Goal: Find specific page/section: Find specific page/section

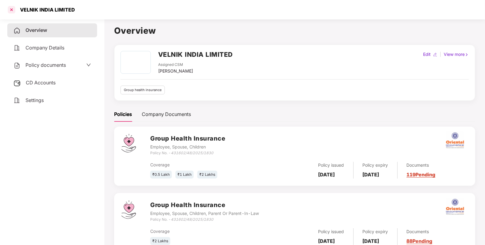
click at [8, 9] on div at bounding box center [12, 10] width 10 height 10
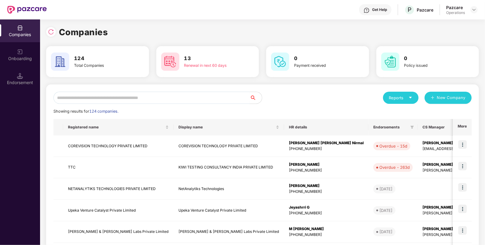
click at [131, 93] on input "text" at bounding box center [151, 98] width 196 height 12
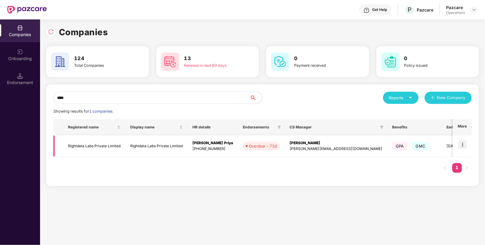
type input "****"
click at [463, 144] on img at bounding box center [462, 144] width 8 height 8
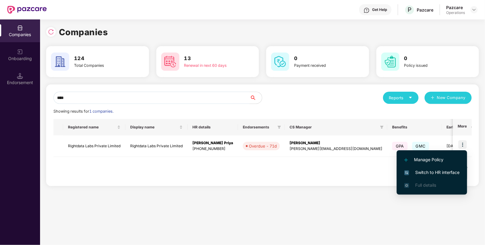
click at [422, 170] on span "Switch to HR interface" at bounding box center [431, 172] width 55 height 7
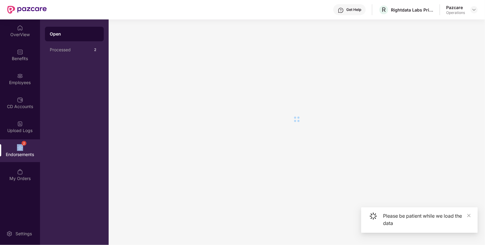
click at [23, 148] on div "2 Endorsements" at bounding box center [20, 150] width 40 height 23
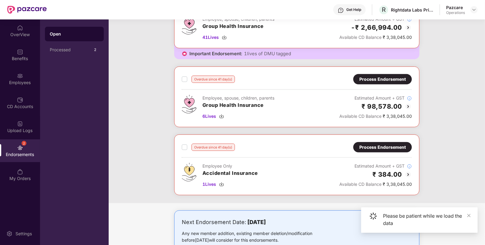
scroll to position [134, 0]
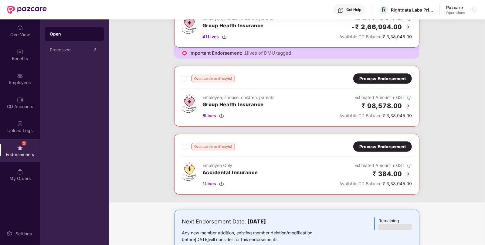
click at [381, 78] on div "Process Endorsement" at bounding box center [382, 78] width 46 height 7
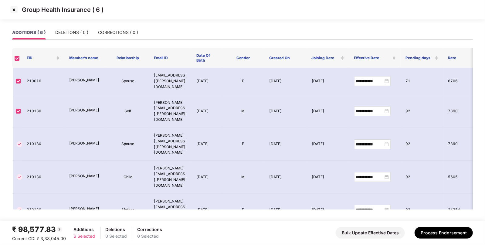
click at [14, 8] on img at bounding box center [14, 10] width 10 height 10
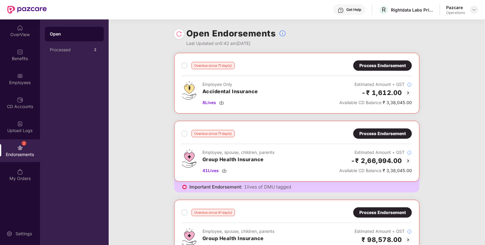
click at [472, 8] on img at bounding box center [473, 9] width 5 height 5
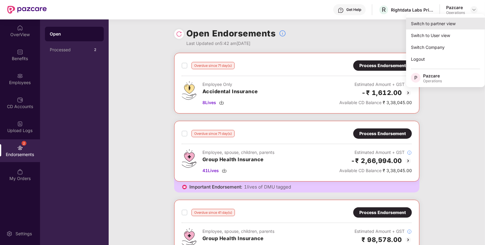
click at [443, 19] on div "Switch to partner view" at bounding box center [445, 24] width 79 height 12
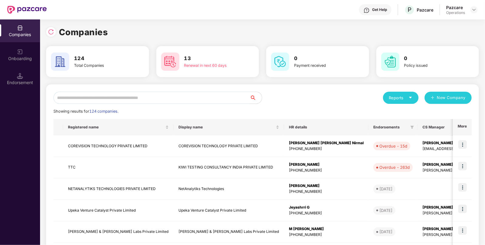
click at [189, 95] on input "text" at bounding box center [151, 98] width 196 height 12
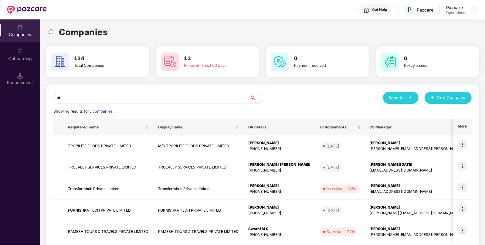
type input "*"
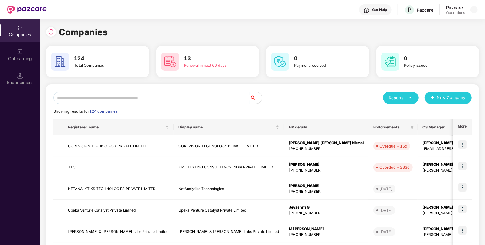
paste input "********"
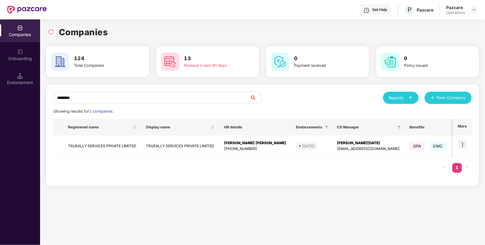
type input "********"
click at [314, 161] on div "Registered name Display name HR details Endorsements CS Manager Benefits Earlie…" at bounding box center [262, 149] width 418 height 60
click at [337, 148] on div "[EMAIL_ADDRESS][DOMAIN_NAME]" at bounding box center [368, 149] width 63 height 6
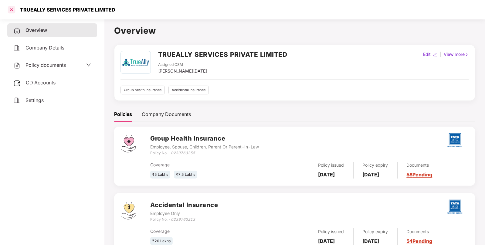
click at [11, 8] on div at bounding box center [12, 10] width 10 height 10
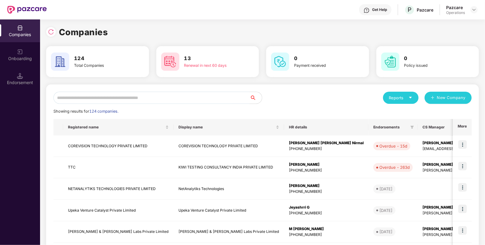
click at [106, 104] on div "Reports New Company Showing results for 124 companies. Registered name Display …" at bounding box center [262, 232] width 418 height 280
click at [138, 85] on div "Reports New Company Showing results for 124 companies. Registered name Display …" at bounding box center [262, 231] width 433 height 295
click at [104, 105] on div "Reports New Company Showing results for 124 companies. Registered name Display …" at bounding box center [262, 232] width 418 height 280
click at [130, 98] on input "text" at bounding box center [151, 98] width 196 height 12
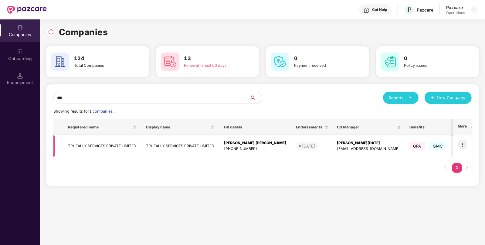
type input "***"
click at [463, 147] on img at bounding box center [462, 144] width 8 height 8
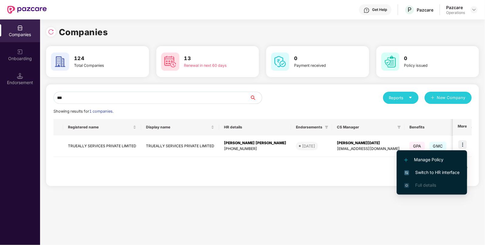
click at [429, 168] on li "Switch to HR interface" at bounding box center [432, 172] width 70 height 13
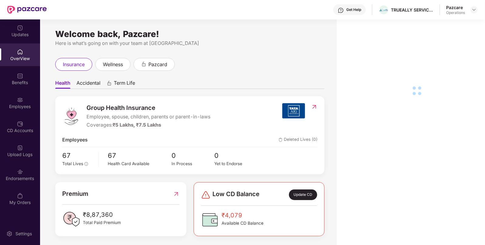
click at [11, 109] on div "Employees" at bounding box center [20, 106] width 40 height 6
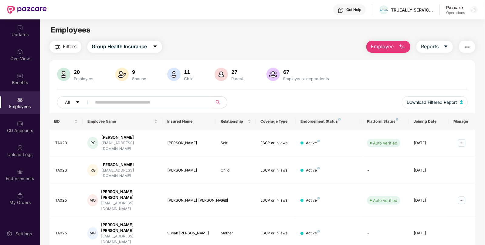
paste input "*****"
click at [121, 105] on input "text" at bounding box center [149, 102] width 109 height 9
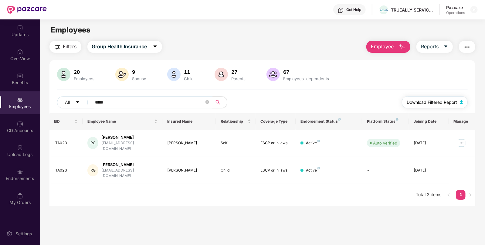
type input "*****"
click at [460, 100] on button "Download Filtered Report" at bounding box center [435, 102] width 66 height 12
click at [475, 7] on img at bounding box center [473, 9] width 5 height 5
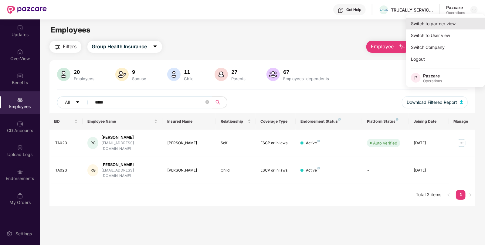
click at [445, 24] on div "Switch to partner view" at bounding box center [445, 24] width 79 height 12
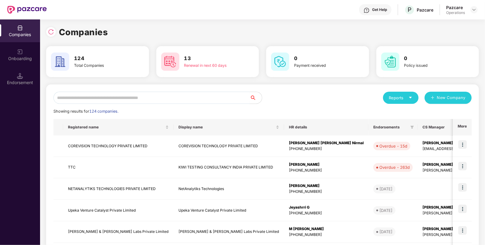
click at [153, 97] on input "text" at bounding box center [151, 98] width 196 height 12
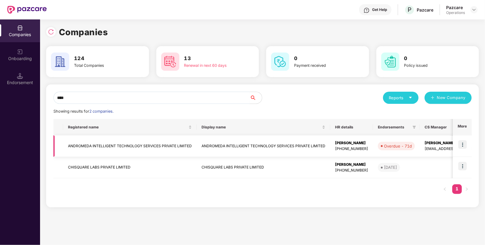
type input "****"
click at [463, 144] on img at bounding box center [462, 144] width 8 height 8
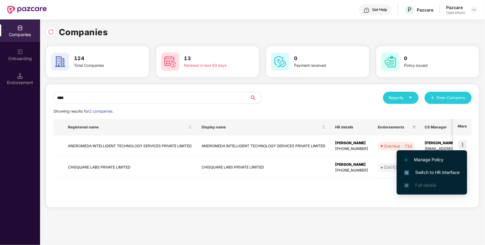
click at [430, 170] on span "Switch to HR interface" at bounding box center [431, 172] width 55 height 7
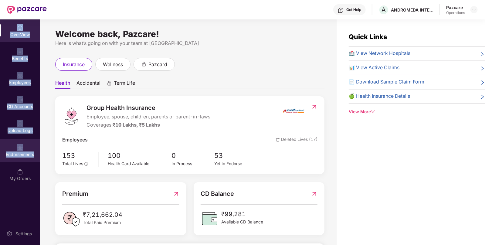
click at [29, 146] on div "Endorsements" at bounding box center [20, 150] width 40 height 23
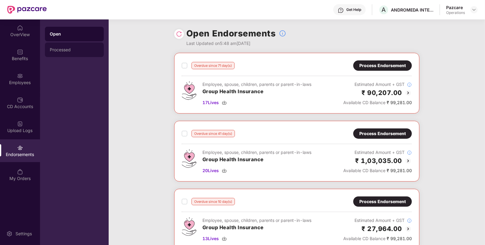
click at [65, 53] on div "Processed" at bounding box center [74, 49] width 59 height 15
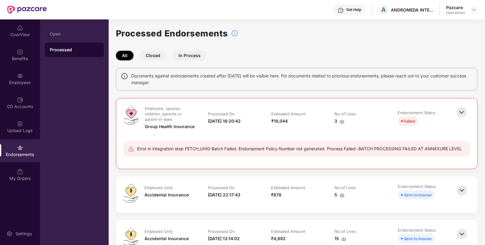
click at [462, 111] on img at bounding box center [461, 112] width 13 height 13
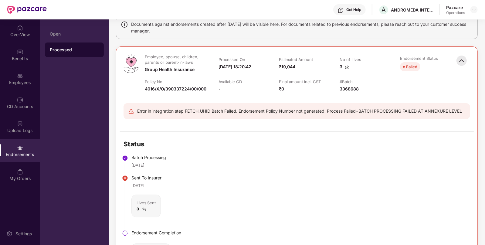
scroll to position [51, 0]
click at [347, 65] on img at bounding box center [347, 67] width 5 height 5
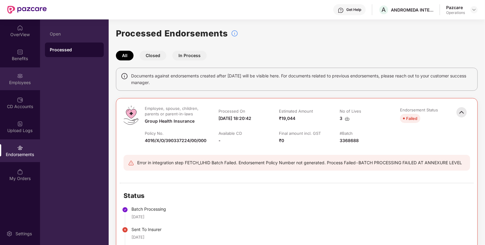
click at [34, 86] on div "Employees" at bounding box center [20, 78] width 40 height 23
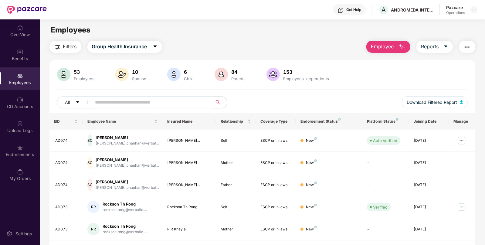
click at [147, 103] on input "text" at bounding box center [149, 102] width 109 height 9
paste input "*****"
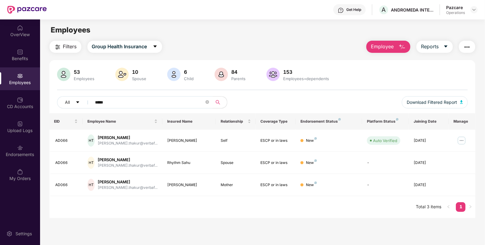
type input "*****"
click at [21, 155] on div "Endorsements" at bounding box center [20, 154] width 40 height 6
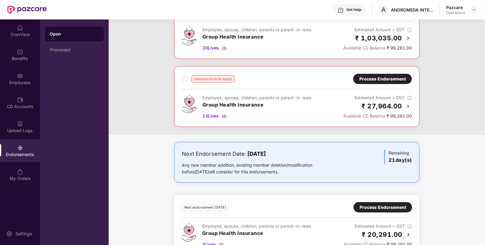
scroll to position [78, 0]
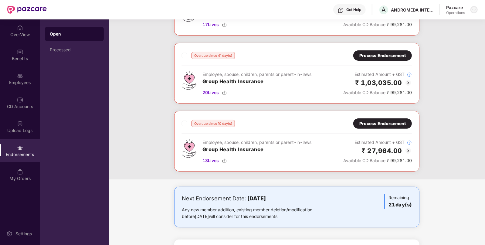
click at [475, 9] on img at bounding box center [473, 9] width 5 height 5
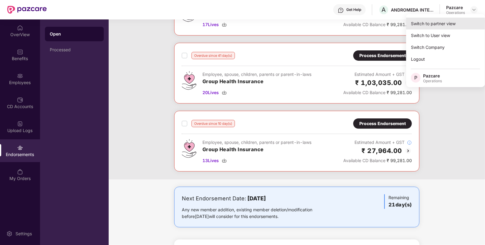
click at [434, 21] on div "Switch to partner view" at bounding box center [445, 24] width 79 height 12
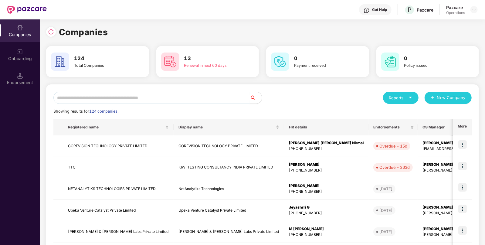
click at [202, 97] on input "text" at bounding box center [151, 98] width 196 height 12
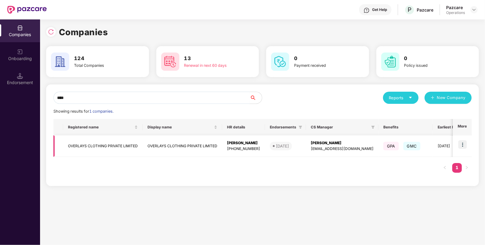
type input "****"
click at [174, 144] on td "OVERLAYS CLOTHING PRIVATE LIMITED" at bounding box center [182, 146] width 79 height 22
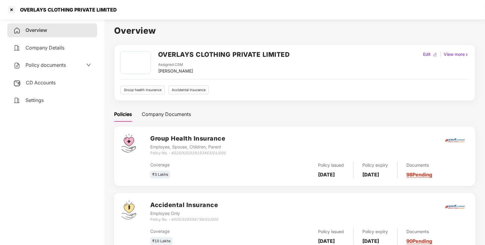
click at [41, 77] on div "CD Accounts" at bounding box center [52, 83] width 90 height 14
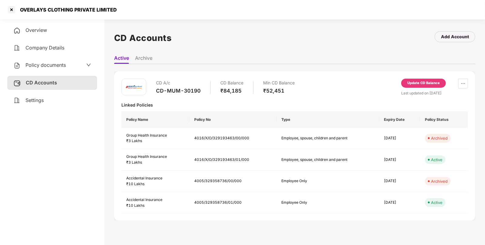
click at [181, 94] on div "CD A/c CD-MUM-30190" at bounding box center [178, 87] width 45 height 17
copy div "CD-MUM-30190"
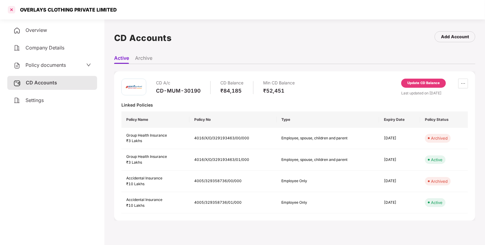
click at [12, 8] on div at bounding box center [12, 10] width 10 height 10
